Goal: Information Seeking & Learning: Learn about a topic

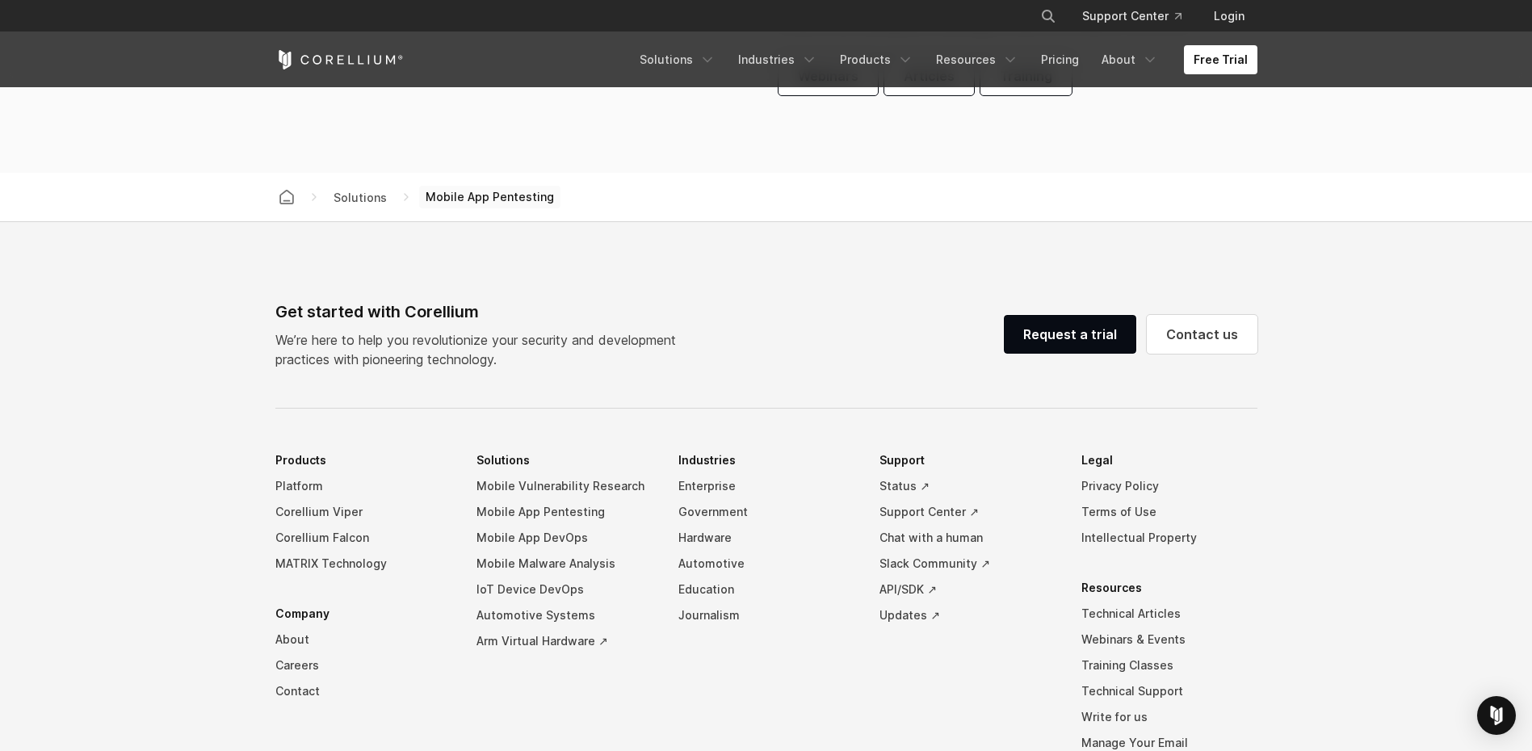
scroll to position [5089, 0]
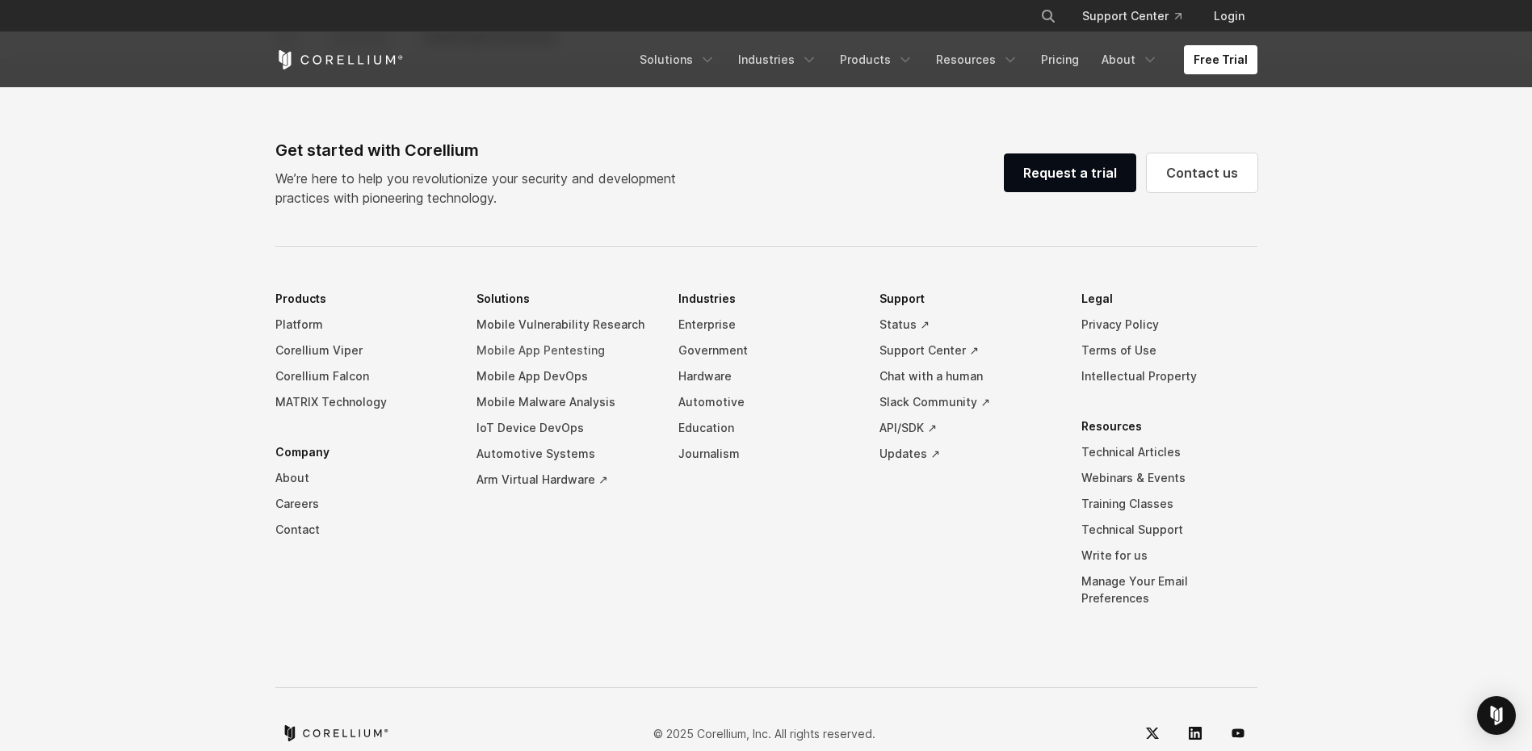
click at [530, 350] on link "Mobile App Pentesting" at bounding box center [565, 351] width 176 height 26
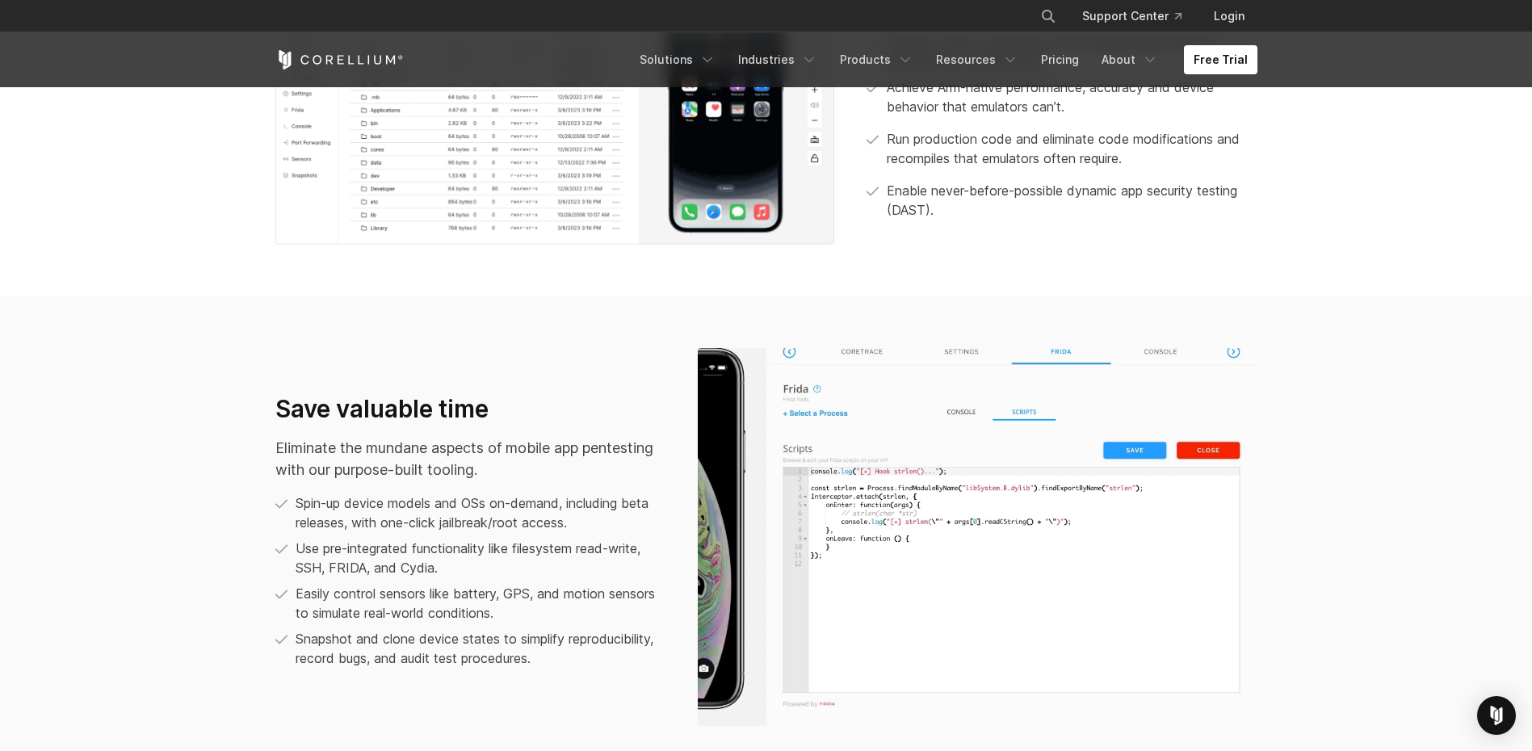
scroll to position [1050, 0]
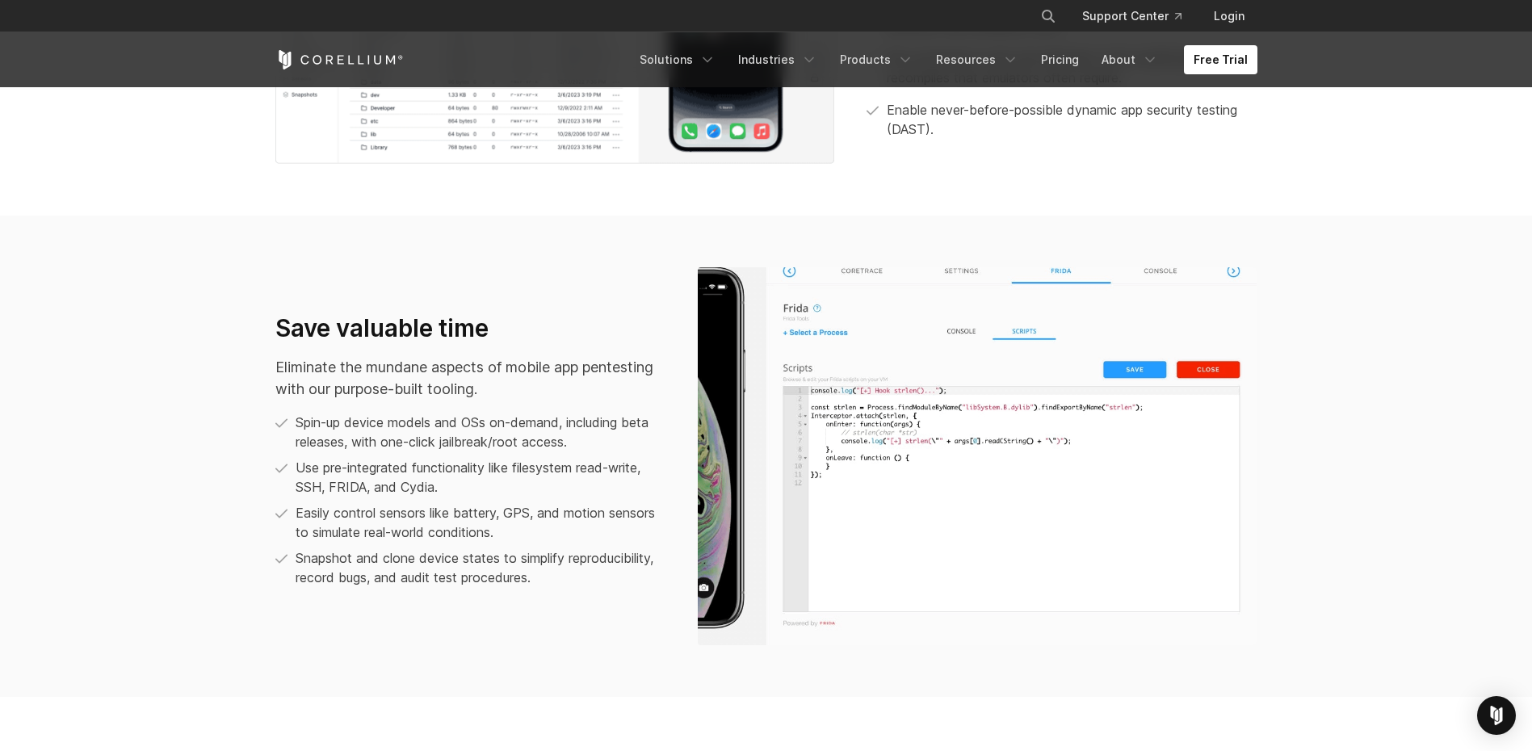
click at [851, 283] on img at bounding box center [978, 456] width 560 height 378
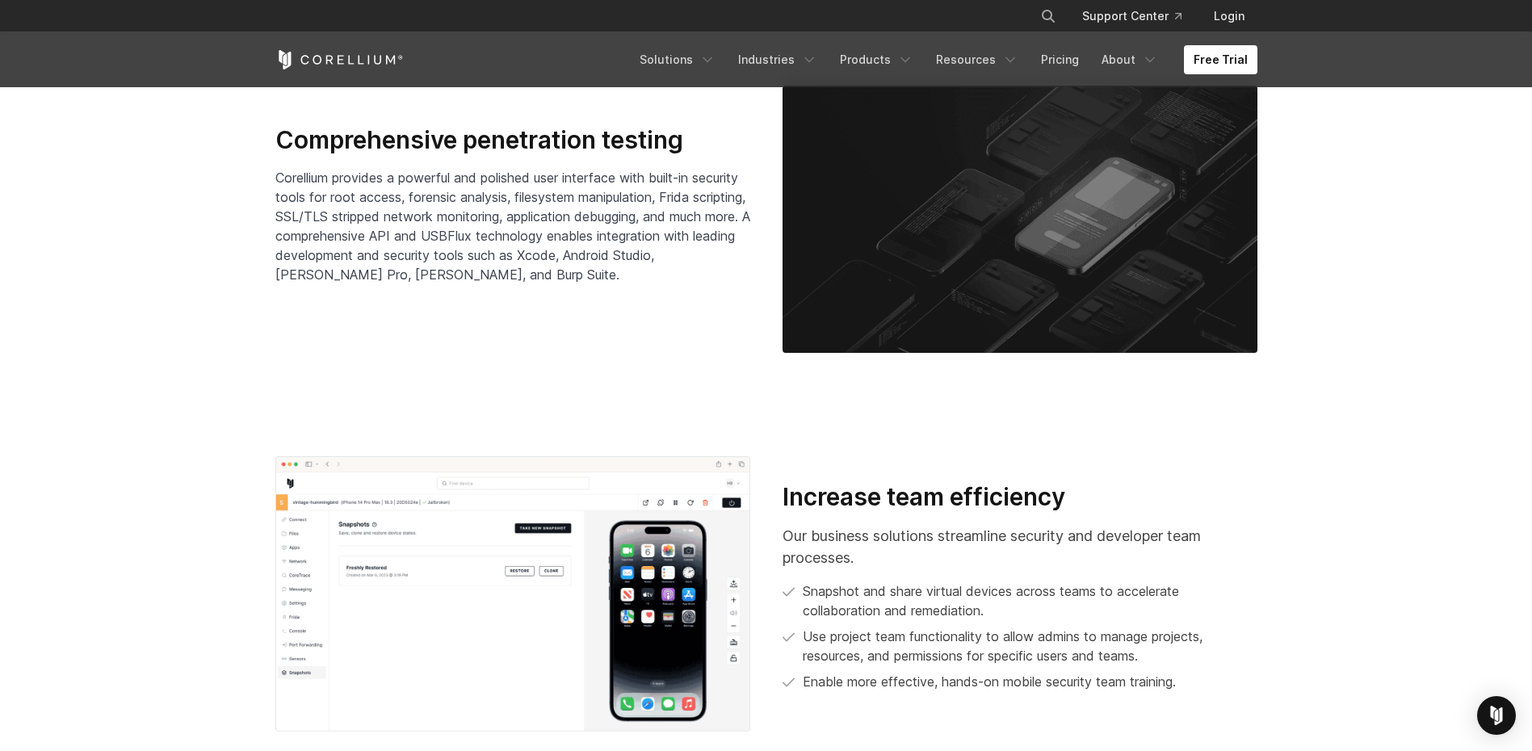
scroll to position [2585, 0]
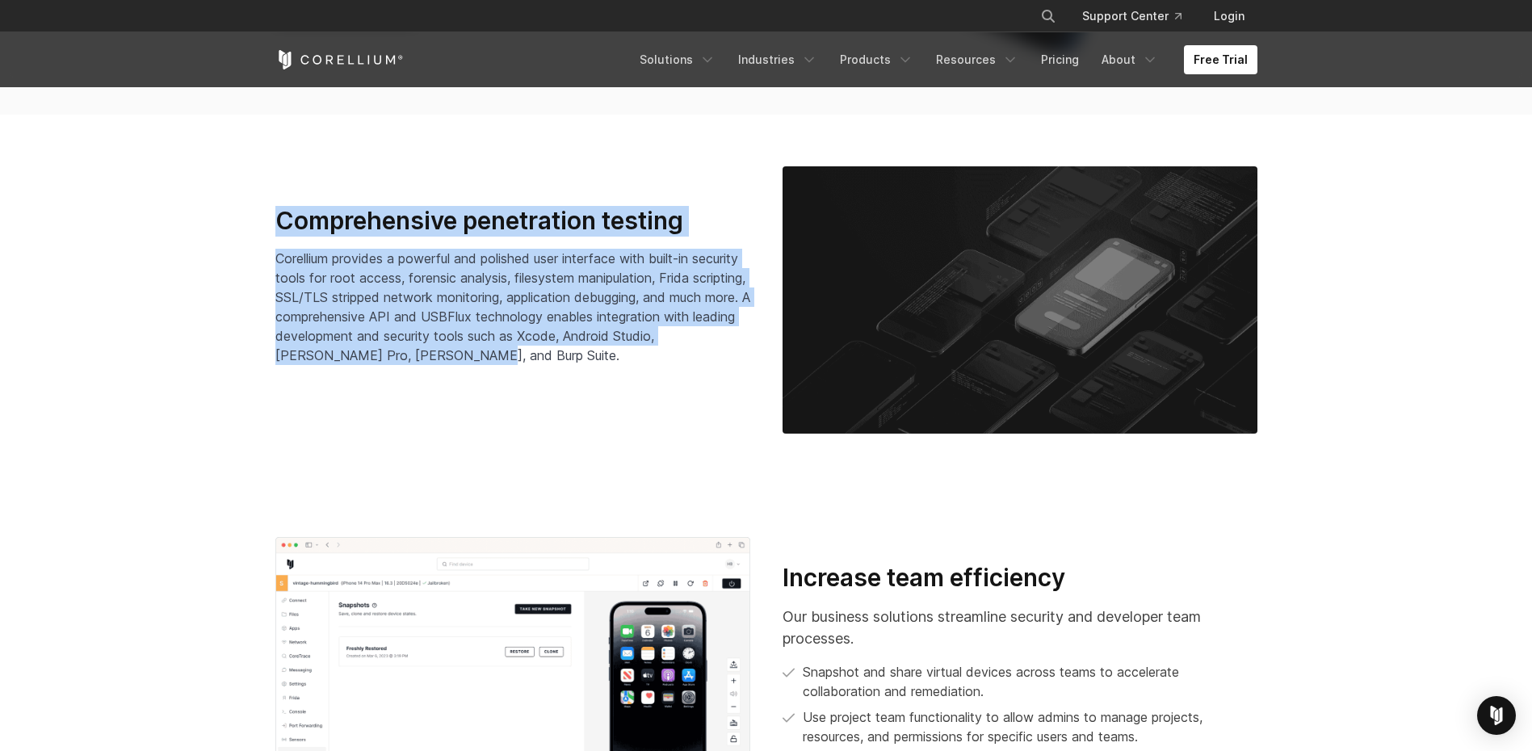
drag, startPoint x: 562, startPoint y: 361, endPoint x: 263, endPoint y: 221, distance: 331.0
click at [263, 221] on div "Comprehensive penetration testing Corellium provides a powerful and polished us…" at bounding box center [512, 300] width 507 height 189
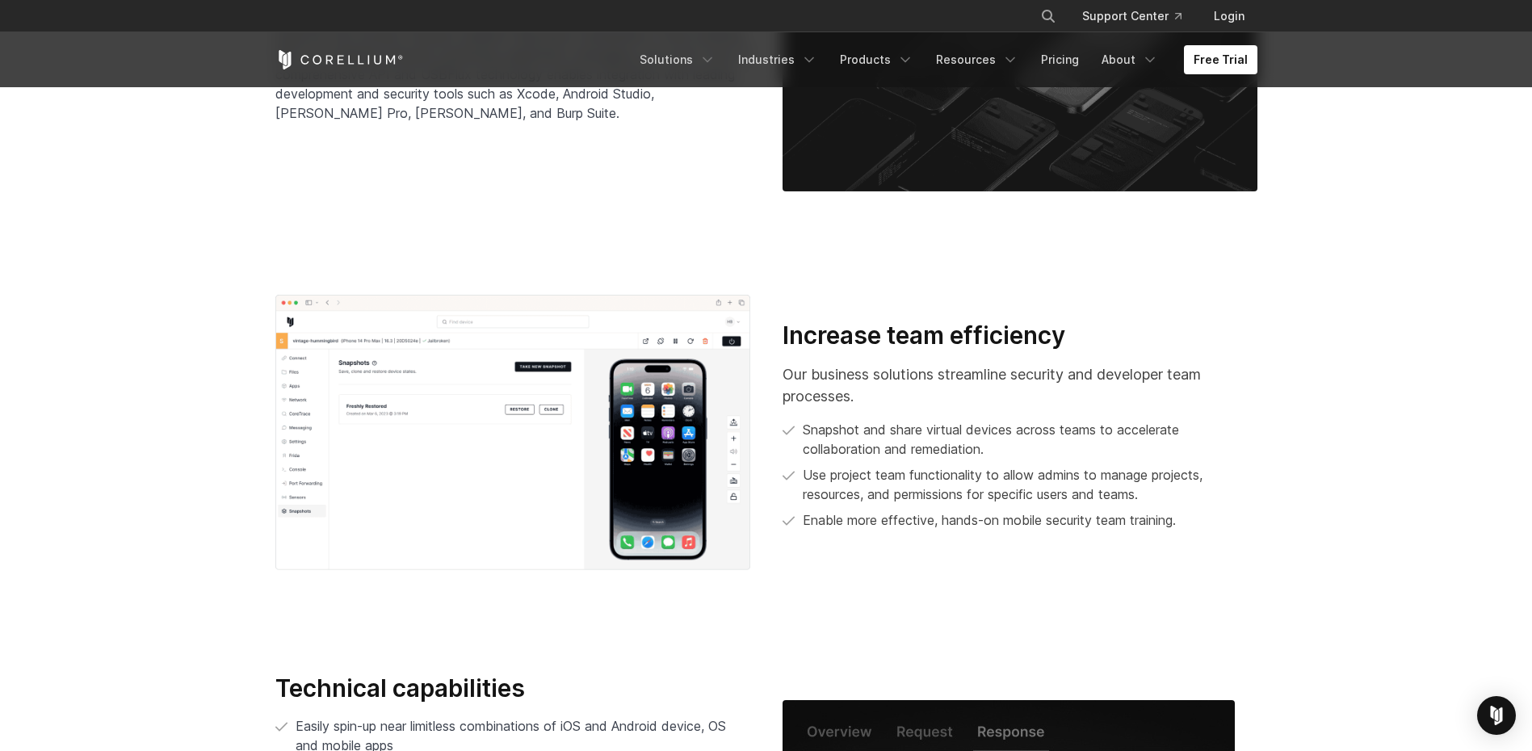
click at [493, 275] on section "Increase team efficiency Our business solutions streamline security and develop…" at bounding box center [766, 432] width 1532 height 379
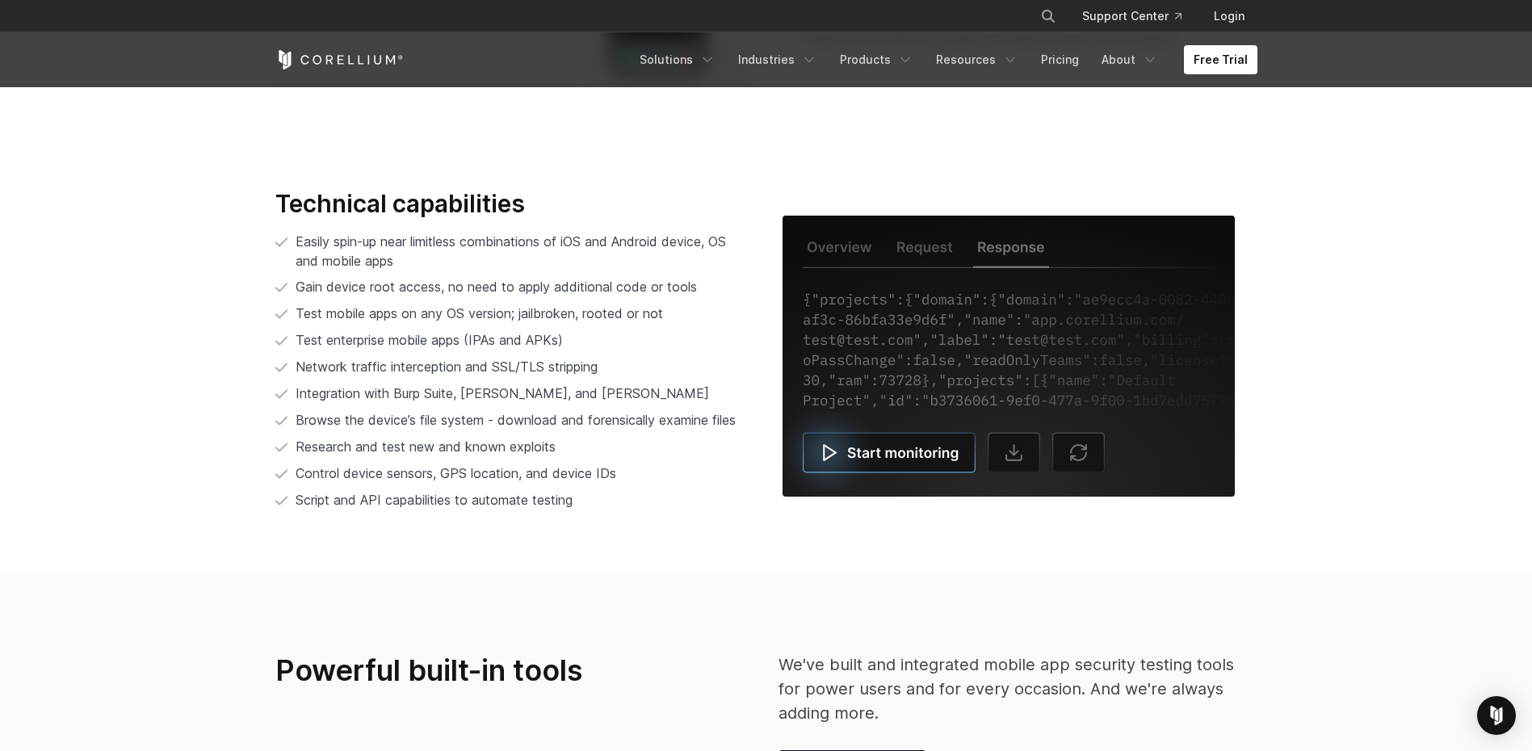
scroll to position [3393, 0]
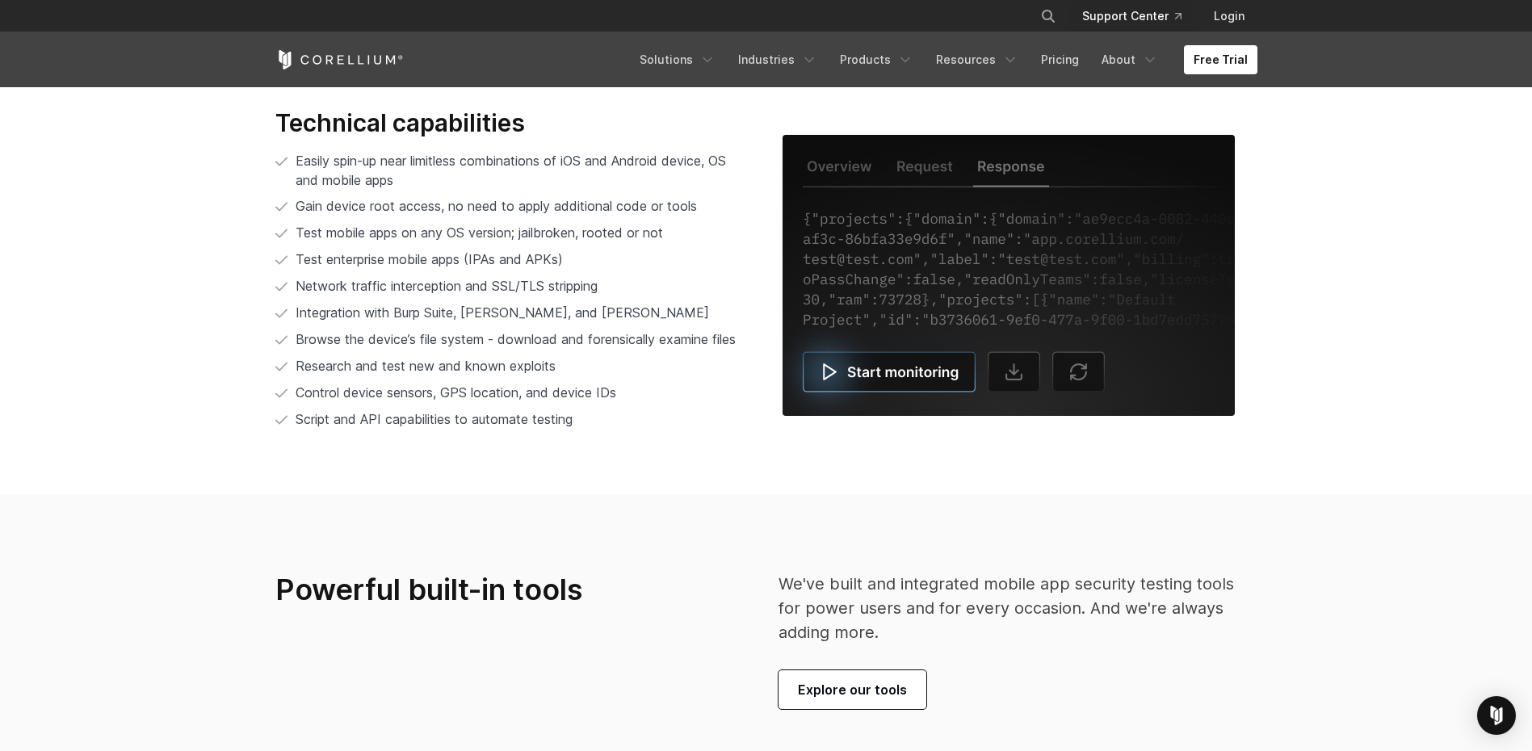
click at [1124, 10] on link "Support Center" at bounding box center [1131, 16] width 125 height 29
